Goal: Information Seeking & Learning: Find specific fact

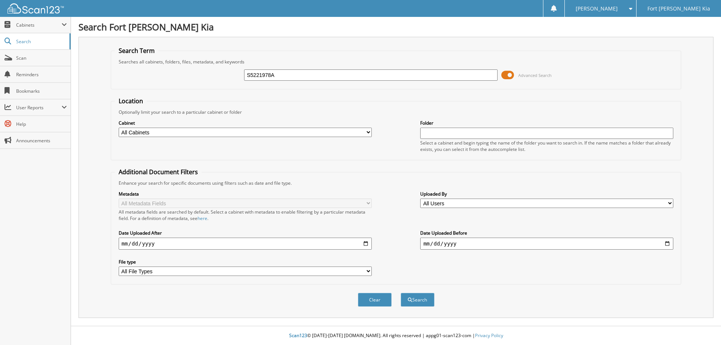
type input "S5221978A"
click at [401, 293] on button "Search" at bounding box center [418, 300] width 34 height 14
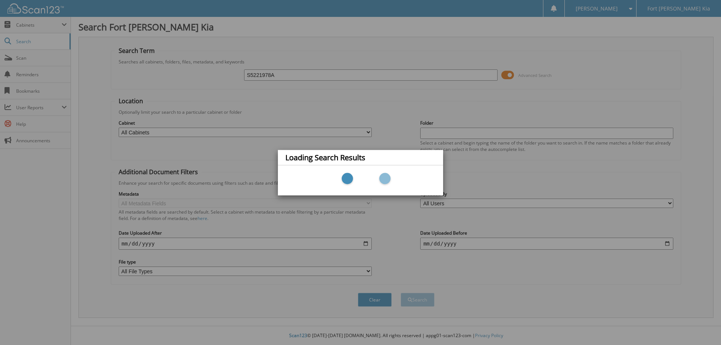
click at [508, 76] on div "Loading Search Results" at bounding box center [360, 172] width 721 height 345
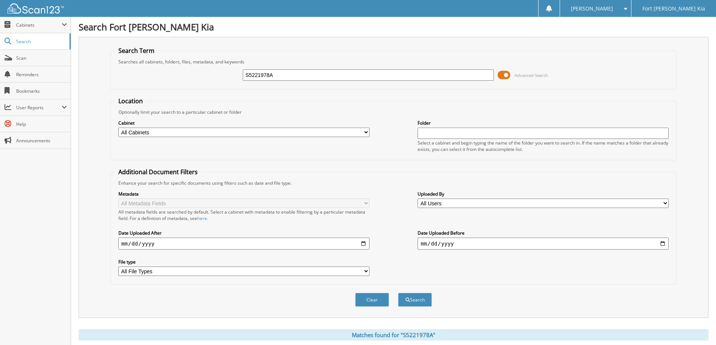
click at [506, 76] on span at bounding box center [503, 75] width 13 height 11
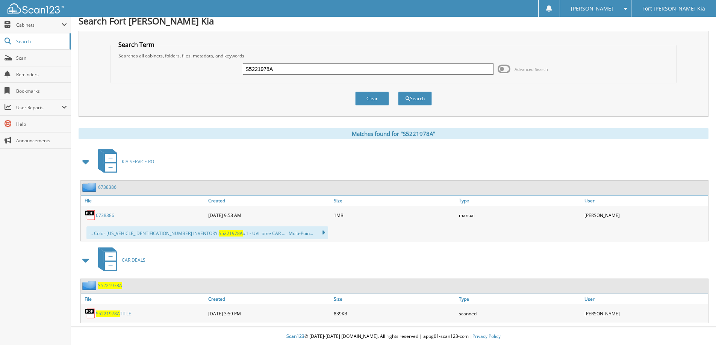
scroll to position [7, 0]
click at [111, 311] on span "S5221978A" at bounding box center [108, 313] width 24 height 6
click at [293, 64] on input "S5221978A" at bounding box center [368, 68] width 251 height 11
type input "S6544306"
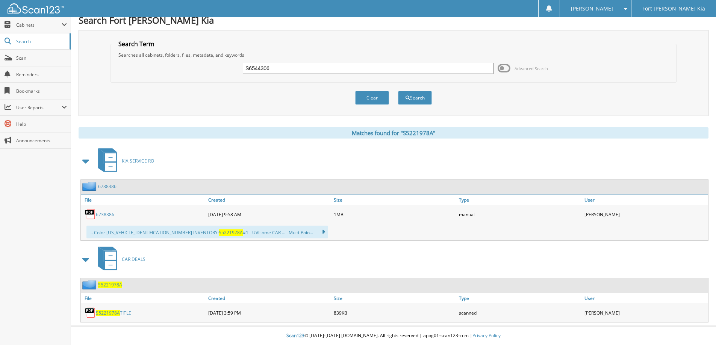
click at [398, 91] on button "Search" at bounding box center [415, 98] width 34 height 14
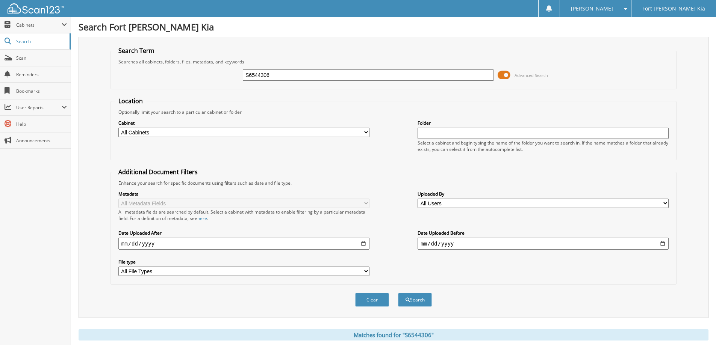
click at [506, 77] on span at bounding box center [503, 75] width 13 height 11
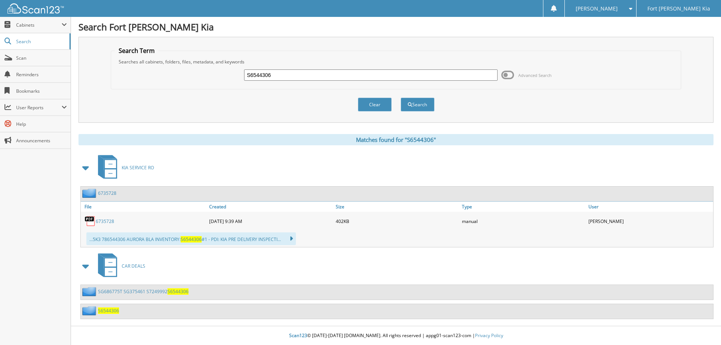
click at [113, 294] on link "SG686775T SG375461 S7249992 S6544306" at bounding box center [143, 292] width 91 height 6
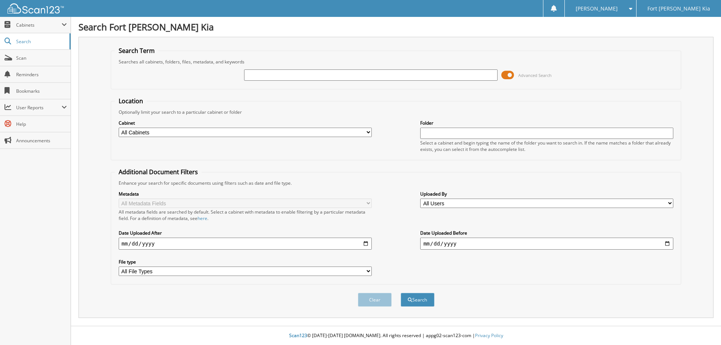
click at [313, 79] on input "text" at bounding box center [370, 75] width 253 height 11
type input "P5099705"
click at [401, 293] on button "Search" at bounding box center [418, 300] width 34 height 14
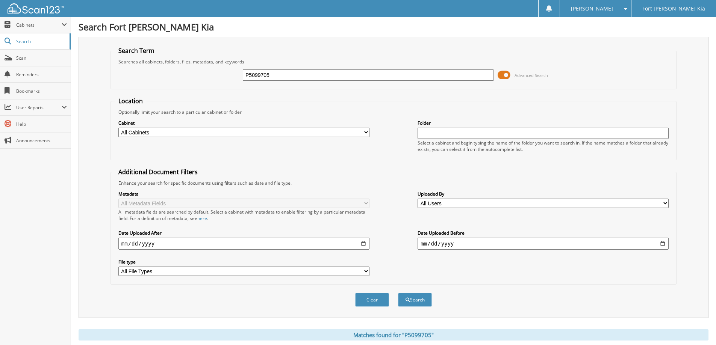
click at [506, 77] on span at bounding box center [503, 75] width 13 height 11
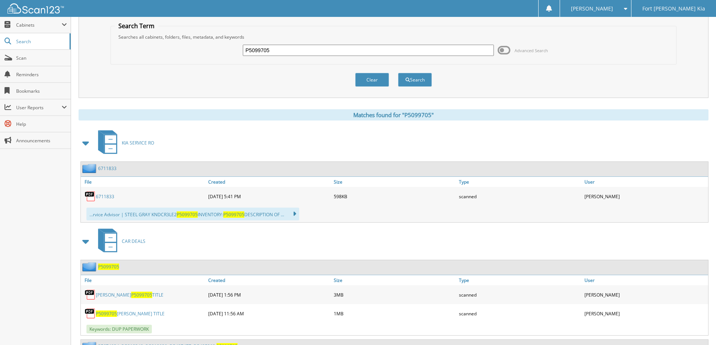
scroll to position [57, 0]
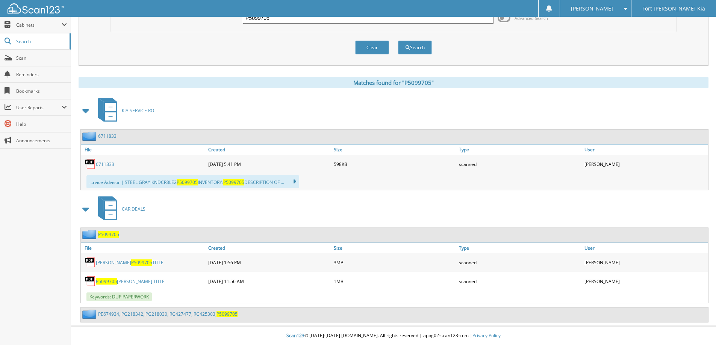
click at [86, 110] on span at bounding box center [86, 111] width 11 height 14
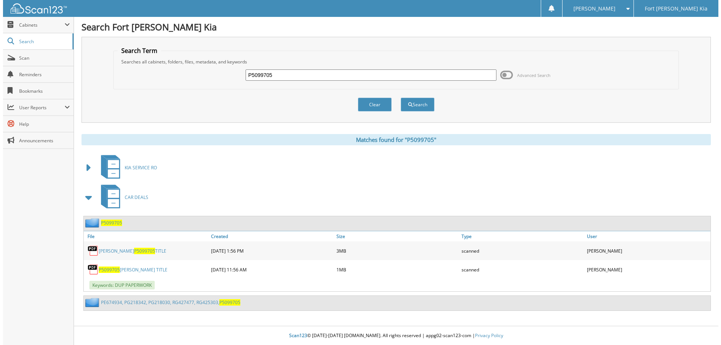
scroll to position [0, 0]
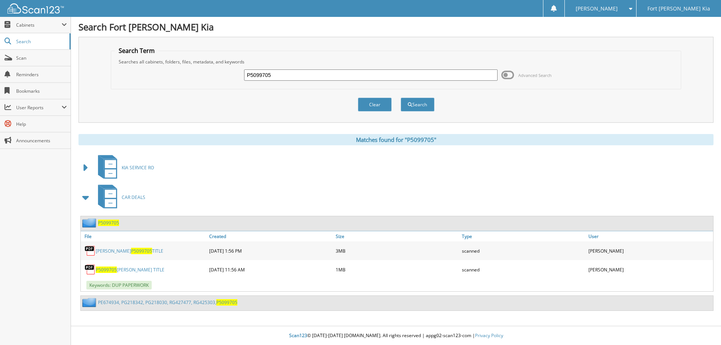
click at [126, 269] on link "P5099705 [PERSON_NAME] TITLE" at bounding box center [130, 270] width 69 height 6
click at [257, 74] on input "P5099705" at bounding box center [370, 75] width 253 height 11
click at [257, 73] on input "P5099705" at bounding box center [370, 75] width 253 height 11
click at [301, 74] on input "P5099705" at bounding box center [370, 75] width 253 height 11
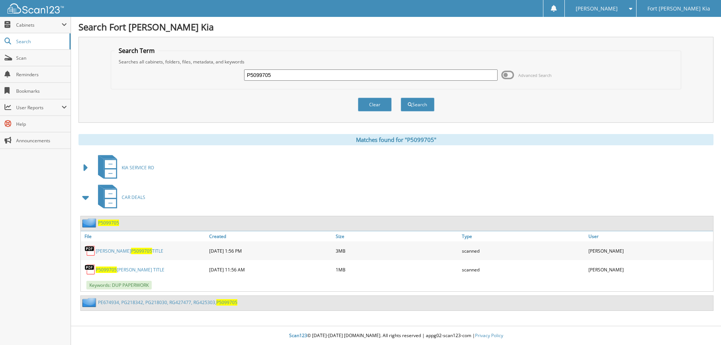
click at [301, 74] on input "P5099705" at bounding box center [370, 75] width 253 height 11
paste input "SE008211"
type input "SE008211"
click at [401, 98] on button "Search" at bounding box center [418, 105] width 34 height 14
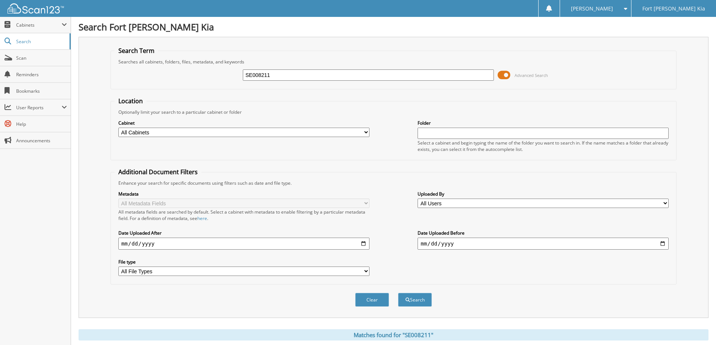
click at [506, 75] on span at bounding box center [503, 75] width 13 height 11
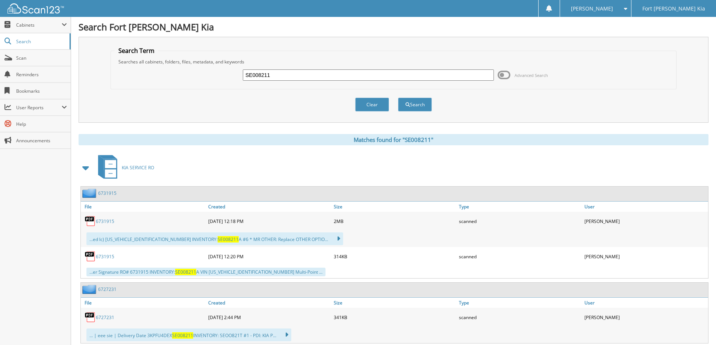
click at [86, 169] on span at bounding box center [86, 168] width 11 height 14
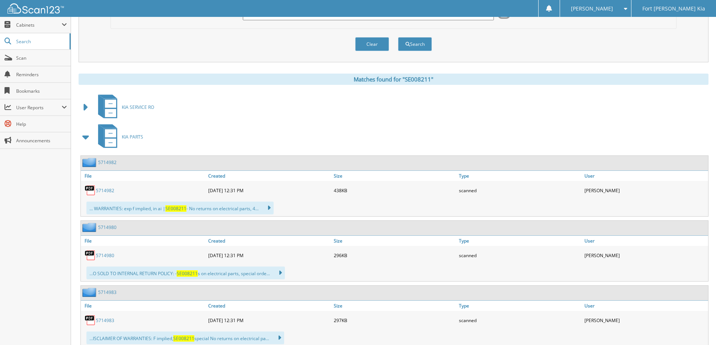
scroll to position [75, 0]
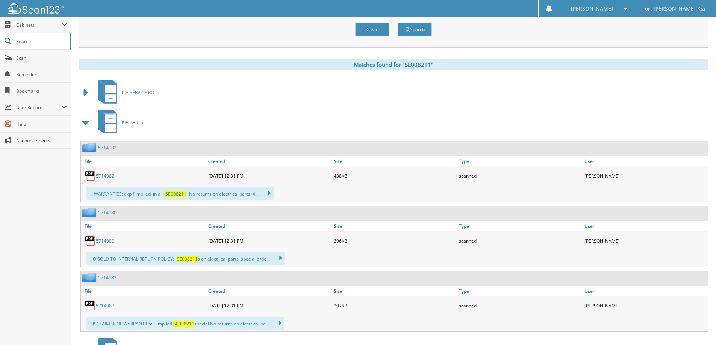
click at [84, 123] on span at bounding box center [86, 123] width 11 height 14
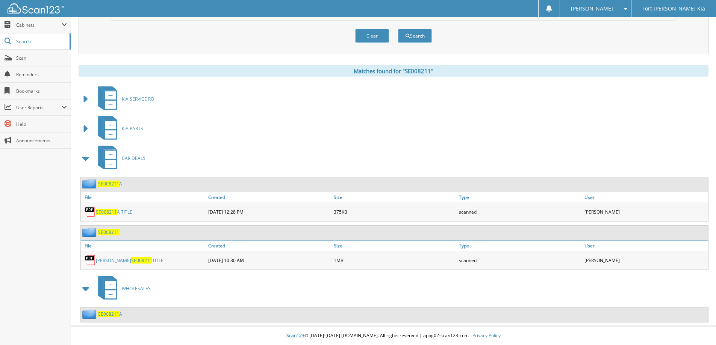
click at [111, 231] on span "SE008211" at bounding box center [108, 232] width 21 height 6
